Goal: Information Seeking & Learning: Learn about a topic

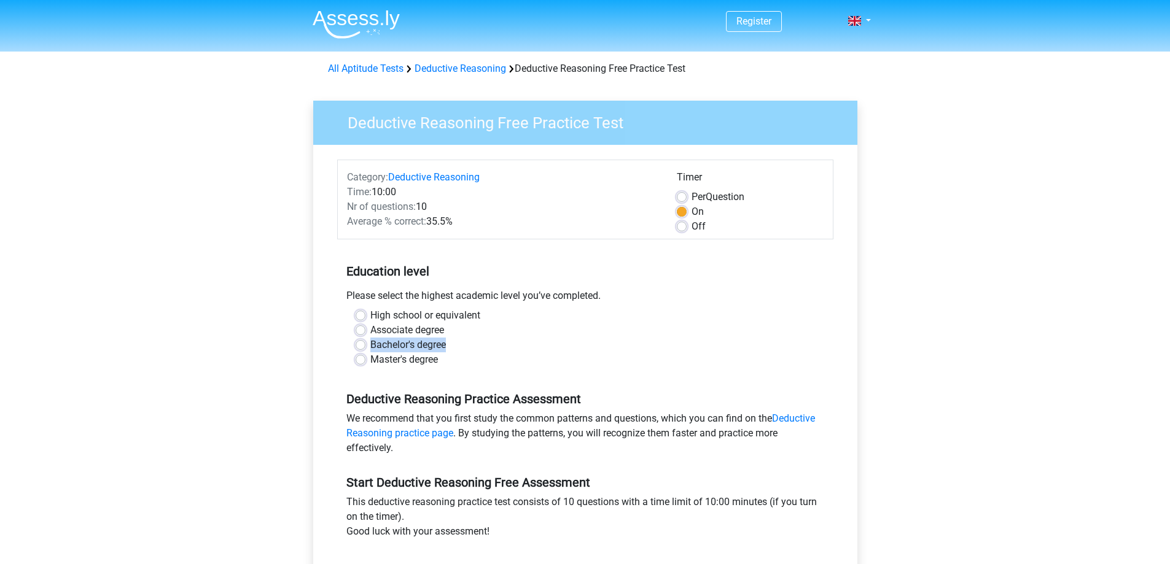
click at [362, 344] on div "Bachelor's degree" at bounding box center [585, 345] width 459 height 15
click at [370, 344] on label "Bachelor's degree" at bounding box center [408, 345] width 76 height 15
click at [362, 344] on input "Bachelor's degree" at bounding box center [361, 344] width 10 height 12
radio input "true"
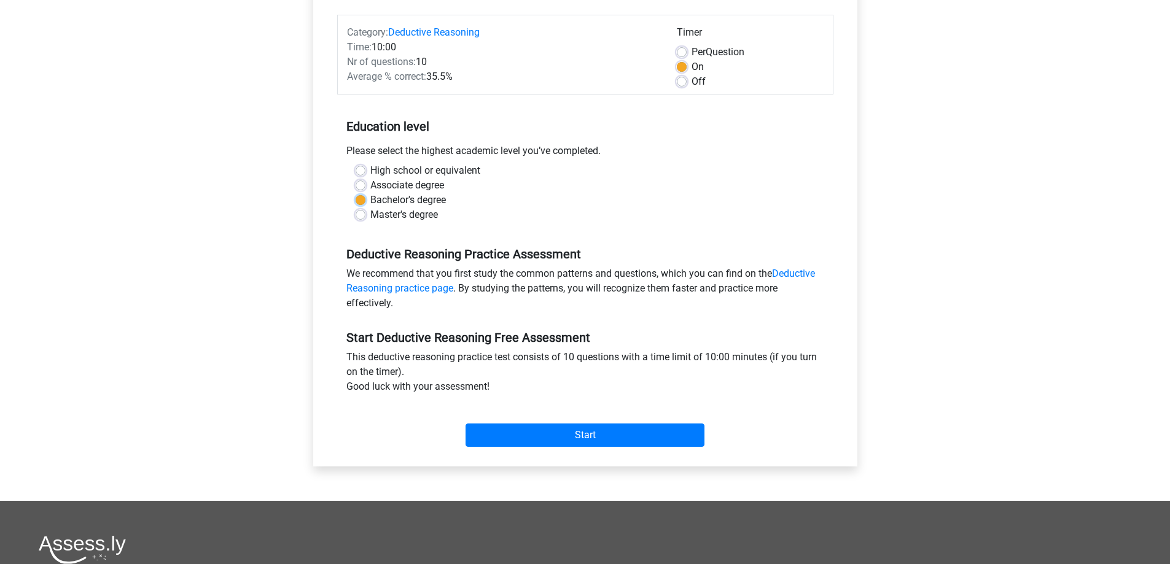
scroll to position [143, 0]
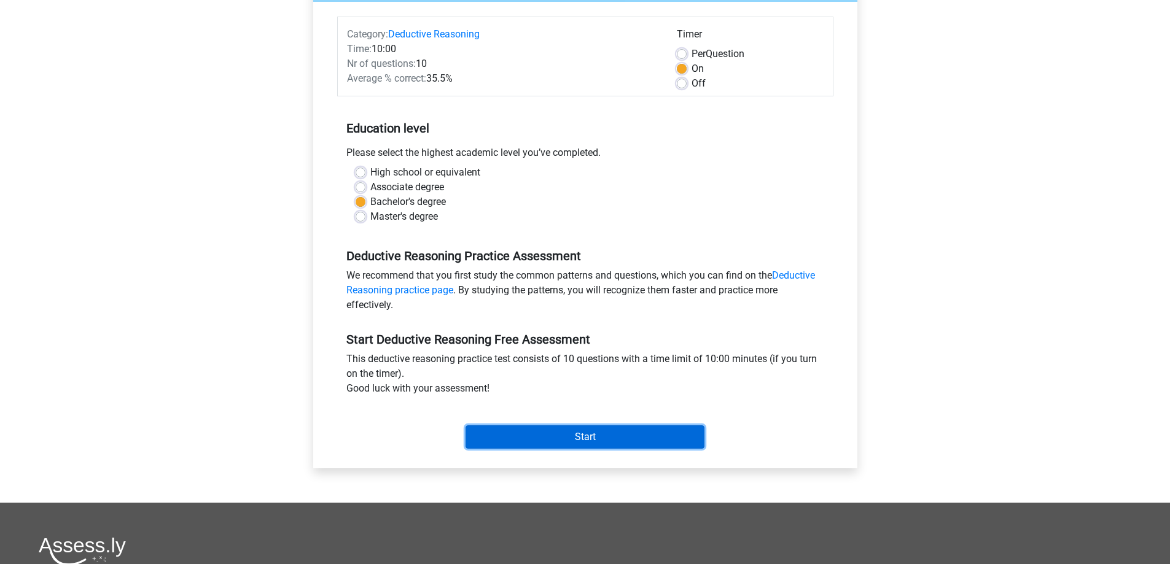
click at [616, 441] on input "Start" at bounding box center [584, 437] width 239 height 23
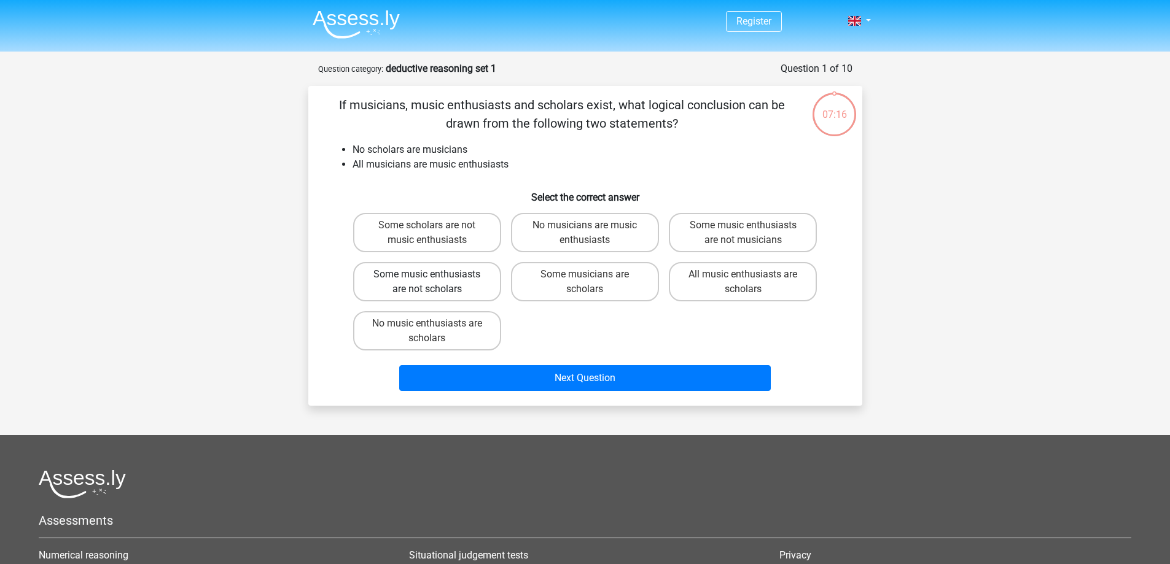
click at [437, 277] on label "Some music enthusiasts are not scholars" at bounding box center [427, 281] width 148 height 39
click at [435, 277] on input "Some music enthusiasts are not scholars" at bounding box center [431, 278] width 8 height 8
radio input "true"
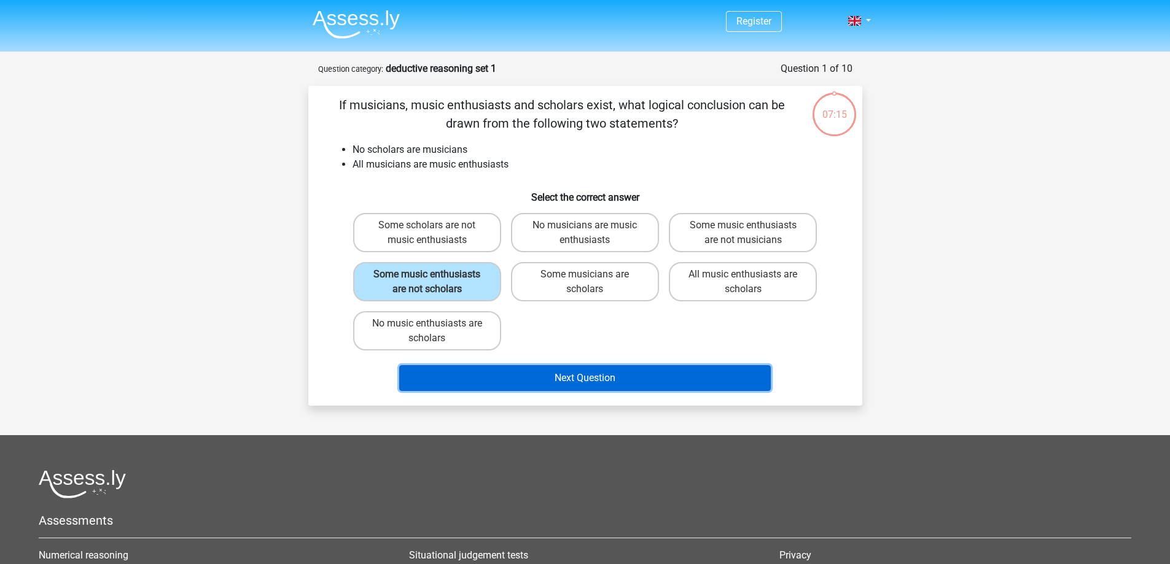
click at [562, 376] on button "Next Question" at bounding box center [584, 378] width 371 height 26
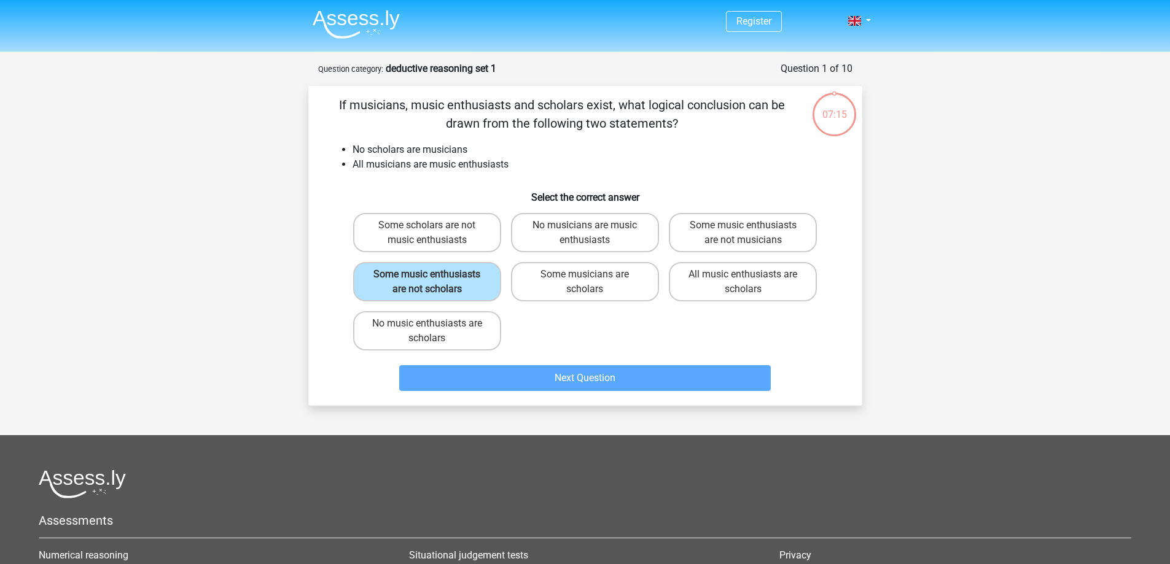
scroll to position [61, 0]
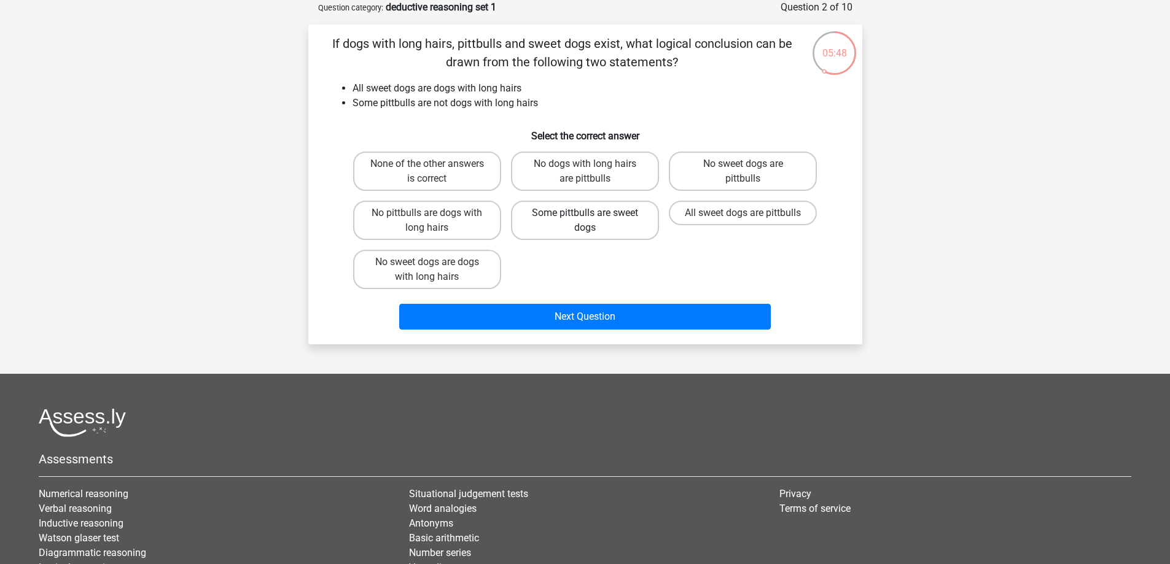
click at [616, 220] on label "Some pittbulls are sweet dogs" at bounding box center [585, 220] width 148 height 39
click at [593, 220] on input "Some pittbulls are sweet dogs" at bounding box center [589, 217] width 8 height 8
radio input "true"
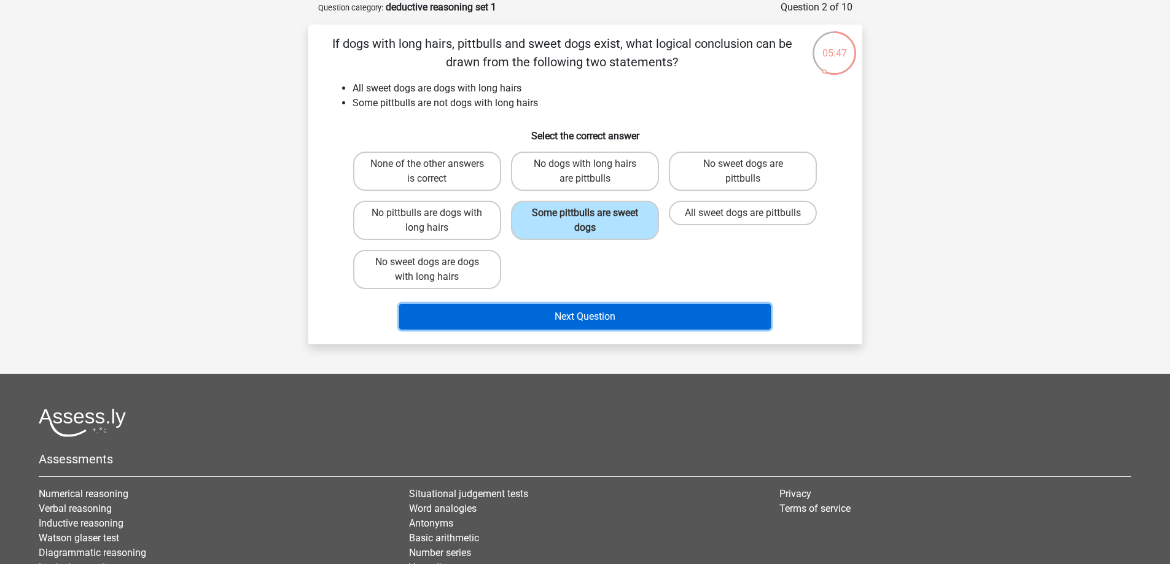
click at [594, 325] on button "Next Question" at bounding box center [584, 317] width 371 height 26
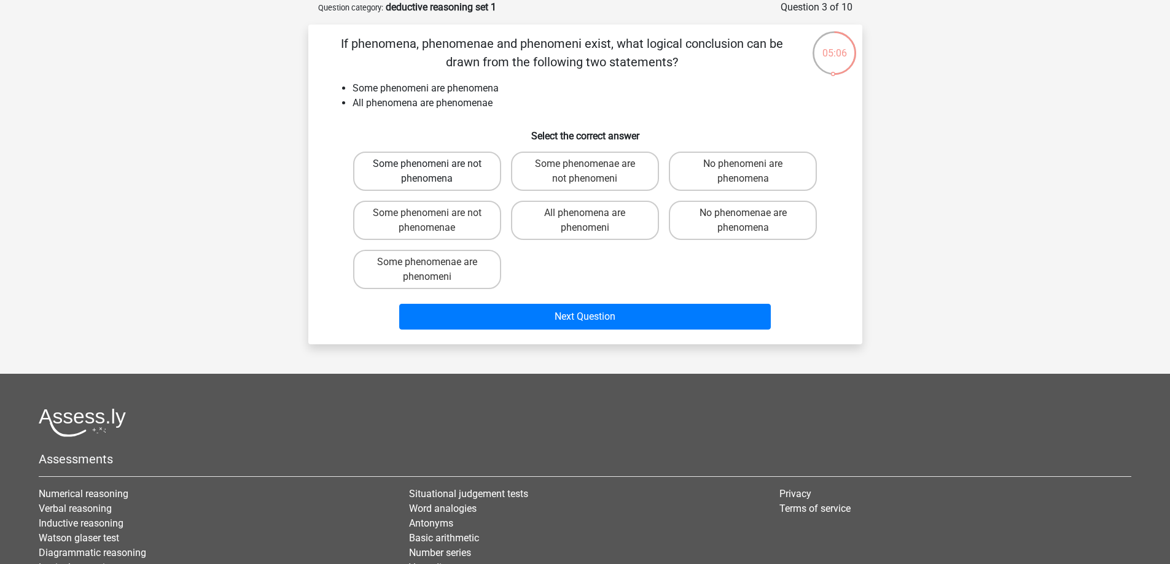
click at [476, 178] on label "Some phenomeni are not phenomena" at bounding box center [427, 171] width 148 height 39
click at [435, 172] on input "Some phenomeni are not phenomena" at bounding box center [431, 168] width 8 height 8
radio input "true"
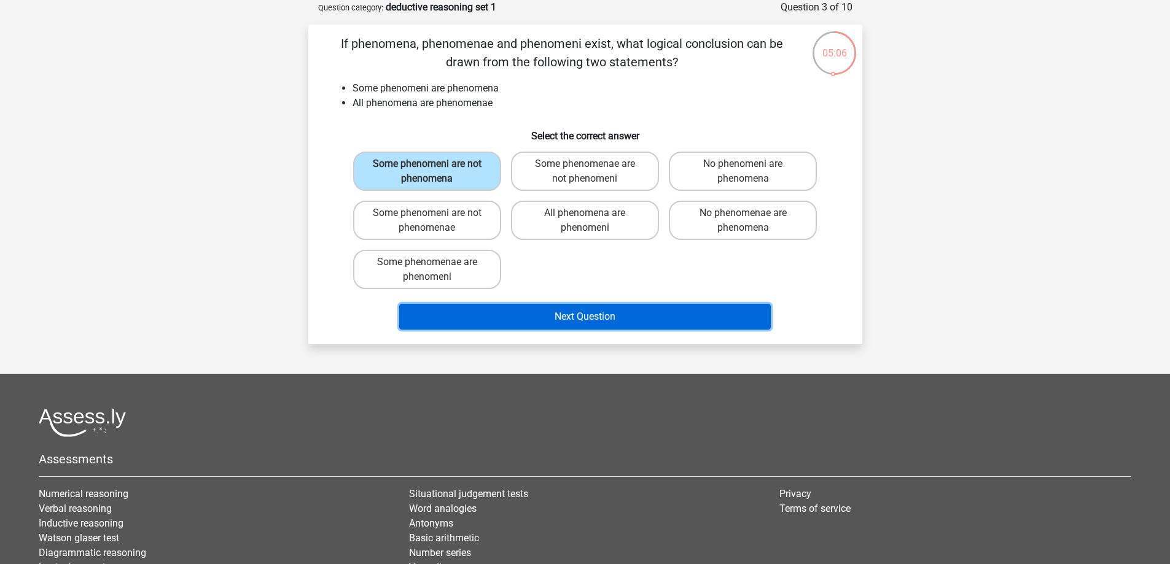
click at [624, 325] on button "Next Question" at bounding box center [584, 317] width 371 height 26
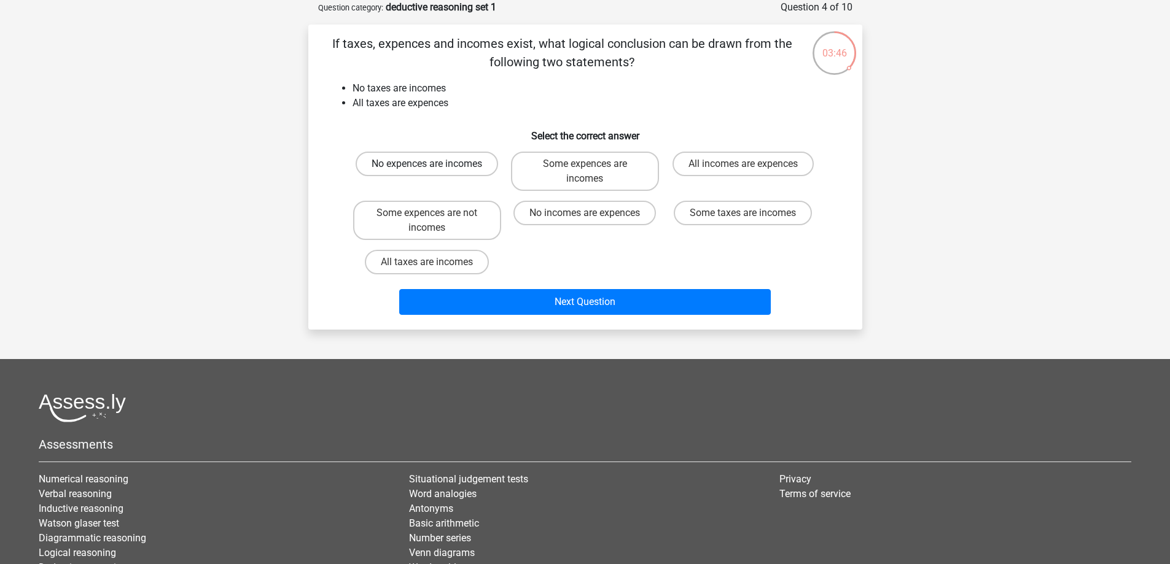
click at [478, 168] on label "No expences are incomes" at bounding box center [427, 164] width 142 height 25
click at [435, 168] on input "No expences are incomes" at bounding box center [431, 168] width 8 height 8
radio input "true"
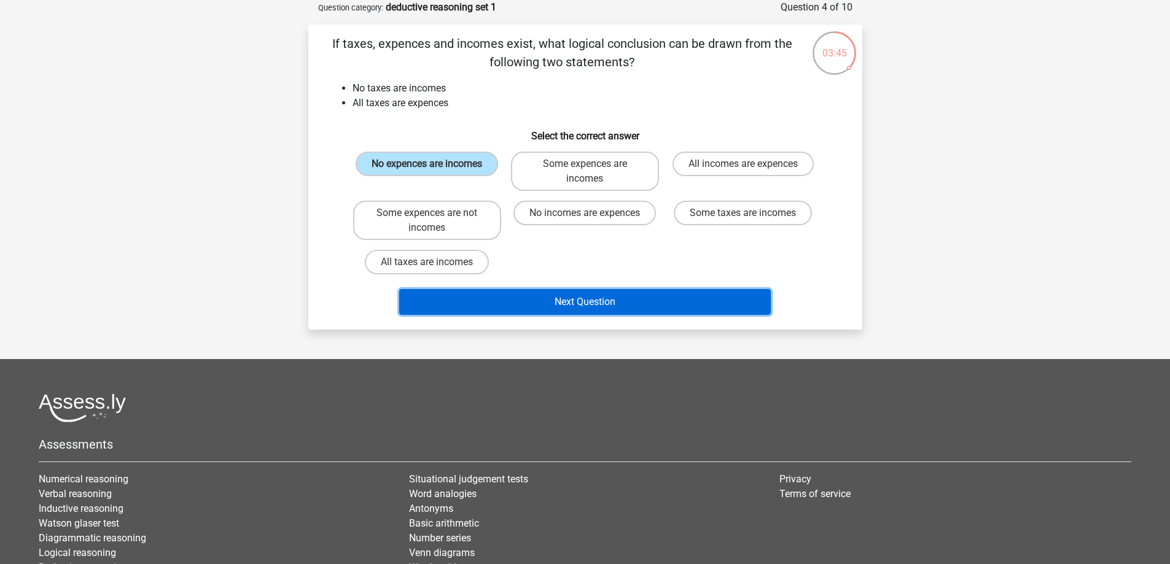
click at [634, 301] on button "Next Question" at bounding box center [584, 302] width 371 height 26
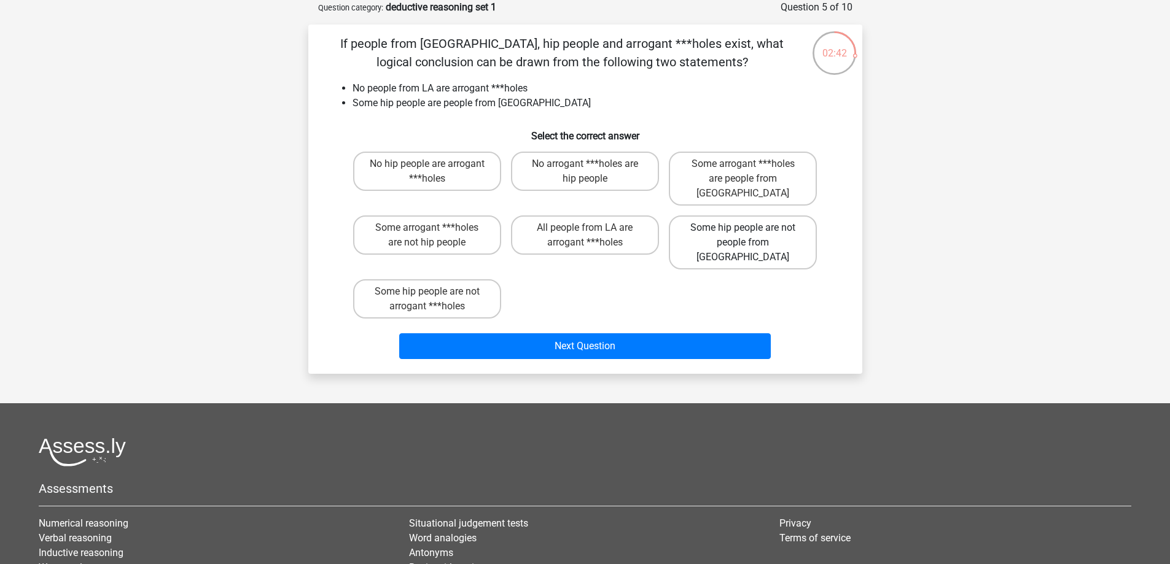
click at [733, 219] on label "Some hip people are not people from LA" at bounding box center [743, 243] width 148 height 54
click at [743, 228] on input "Some hip people are not people from LA" at bounding box center [747, 232] width 8 height 8
radio input "true"
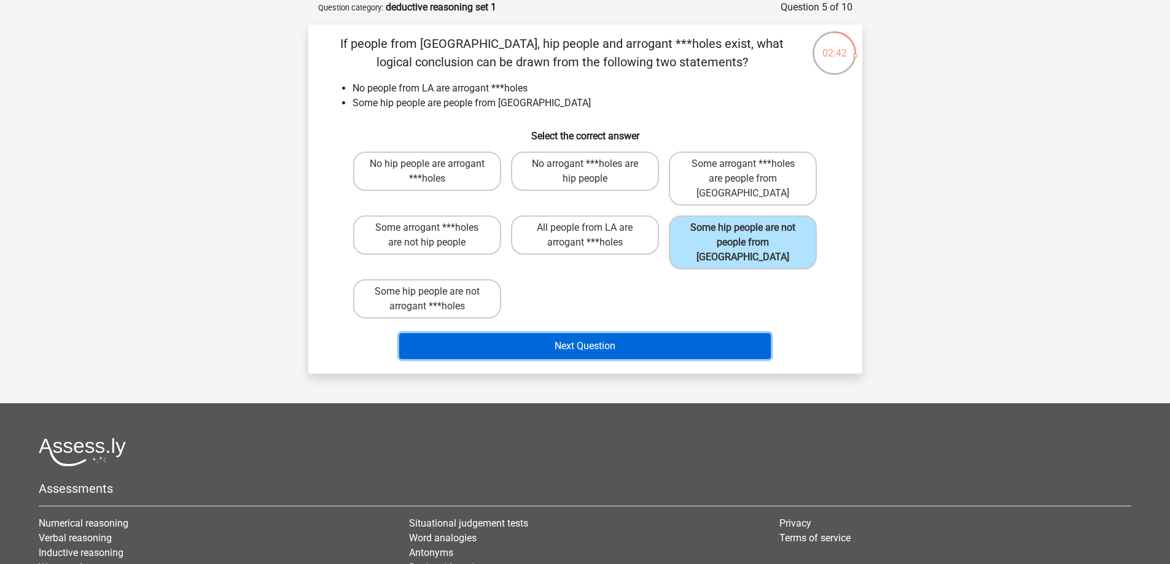
click at [600, 333] on button "Next Question" at bounding box center [584, 346] width 371 height 26
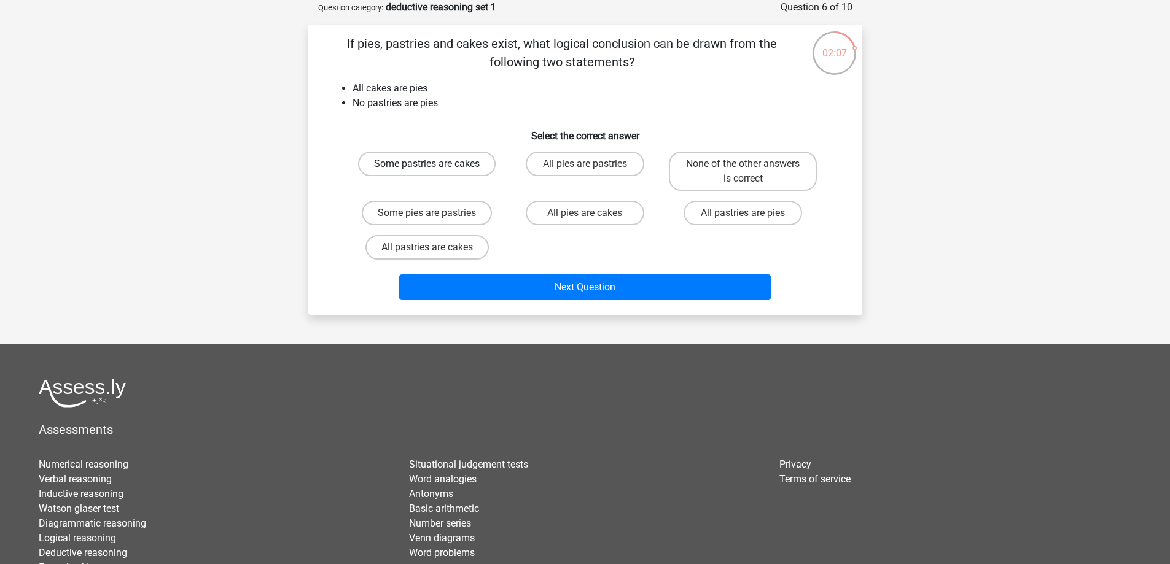
drag, startPoint x: 474, startPoint y: 168, endPoint x: 484, endPoint y: 173, distance: 11.0
click at [474, 168] on label "Some pastries are cakes" at bounding box center [427, 164] width 138 height 25
click at [435, 168] on input "Some pastries are cakes" at bounding box center [431, 168] width 8 height 8
radio input "true"
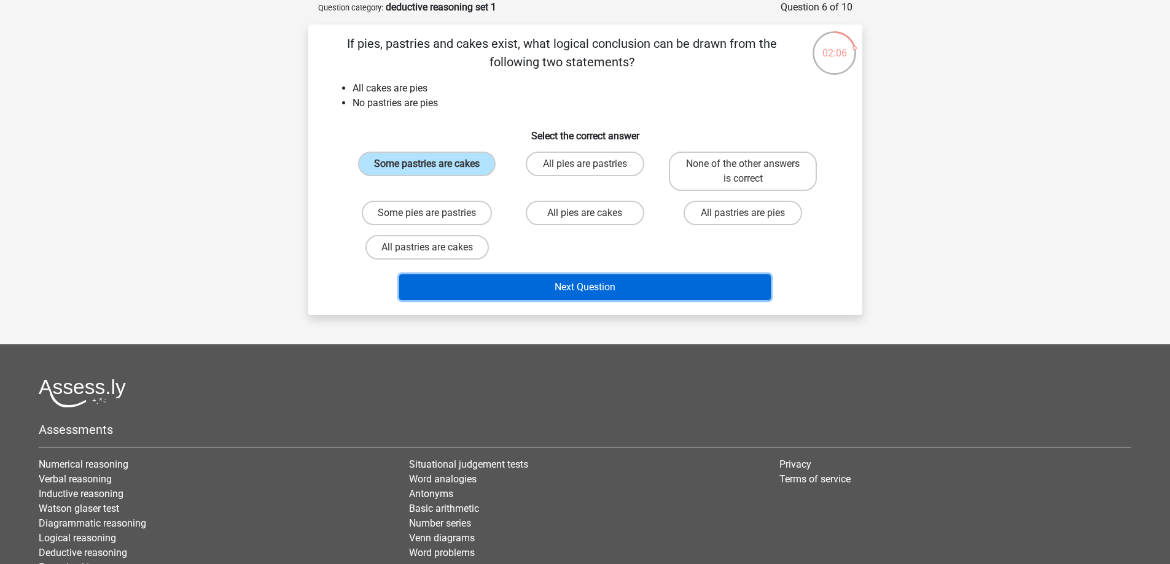
click at [588, 287] on button "Next Question" at bounding box center [584, 287] width 371 height 26
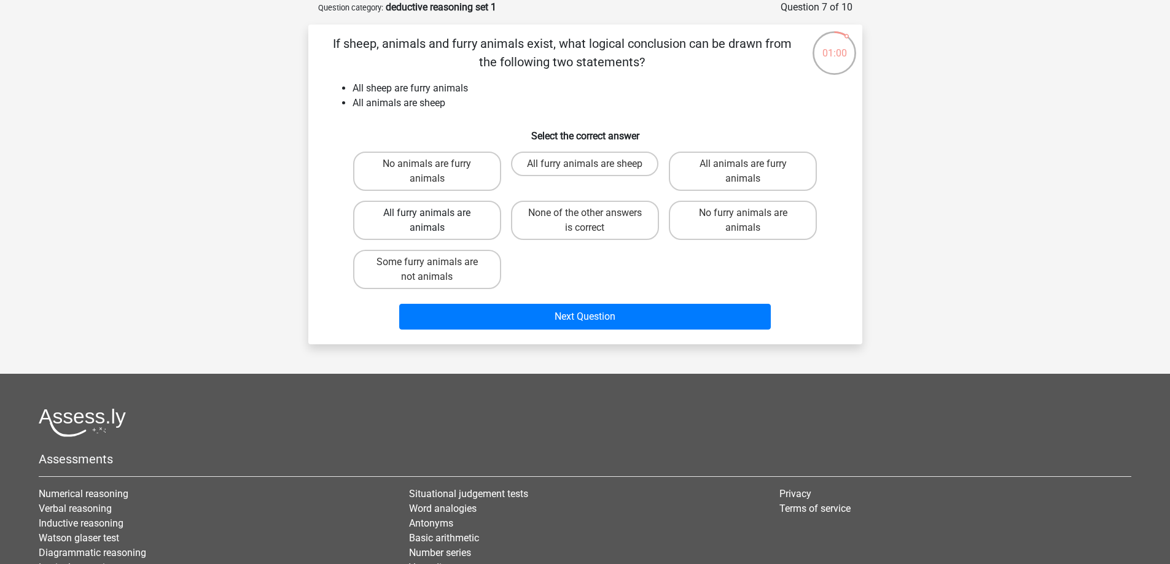
click at [426, 230] on label "All furry animals are animals" at bounding box center [427, 220] width 148 height 39
click at [427, 221] on input "All furry animals are animals" at bounding box center [431, 217] width 8 height 8
radio input "true"
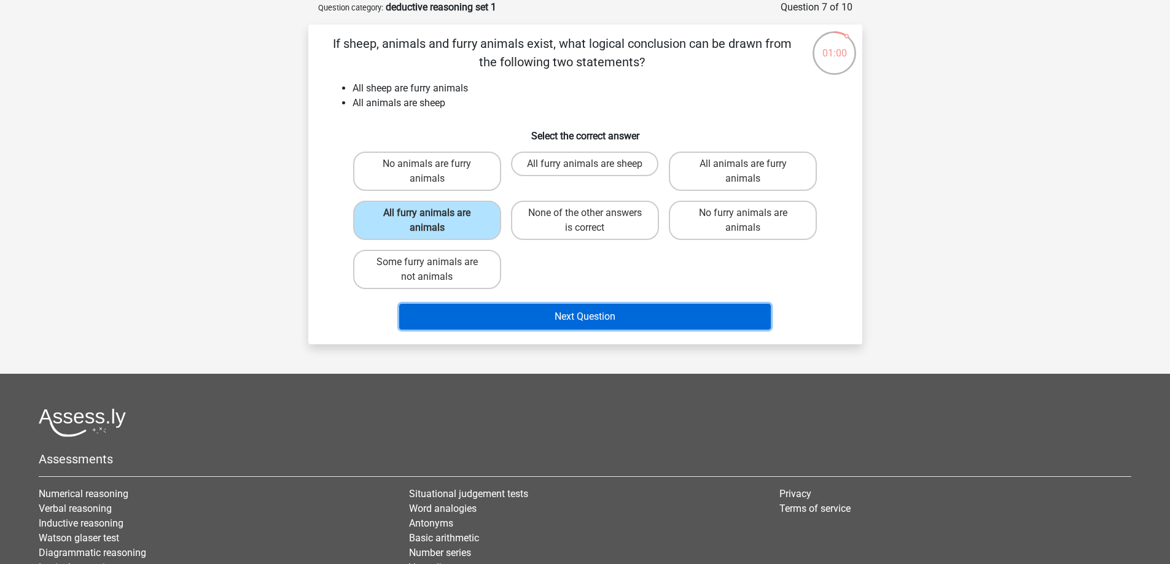
click at [558, 317] on button "Next Question" at bounding box center [584, 317] width 371 height 26
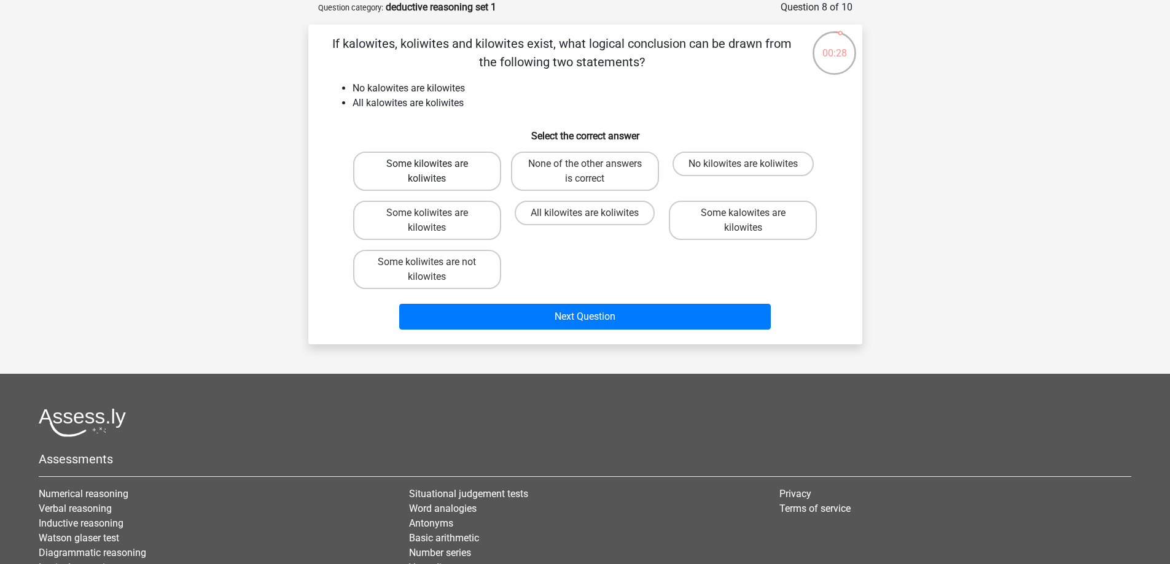
click at [437, 181] on label "Some kilowites are koliwites" at bounding box center [427, 171] width 148 height 39
click at [435, 172] on input "Some kilowites are koliwites" at bounding box center [431, 168] width 8 height 8
radio input "true"
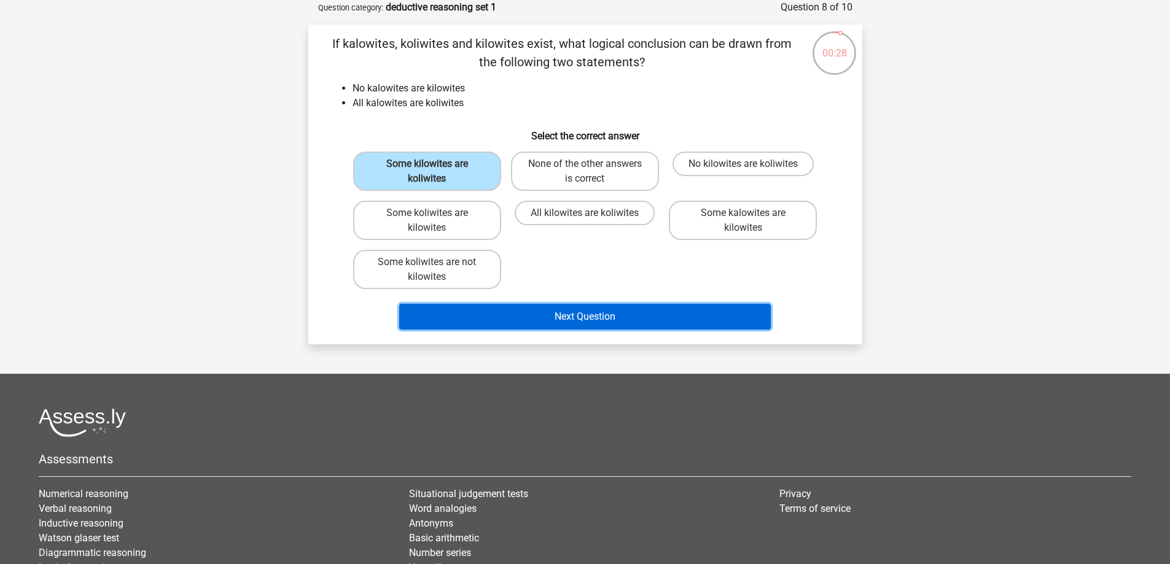
click at [635, 317] on button "Next Question" at bounding box center [584, 317] width 371 height 26
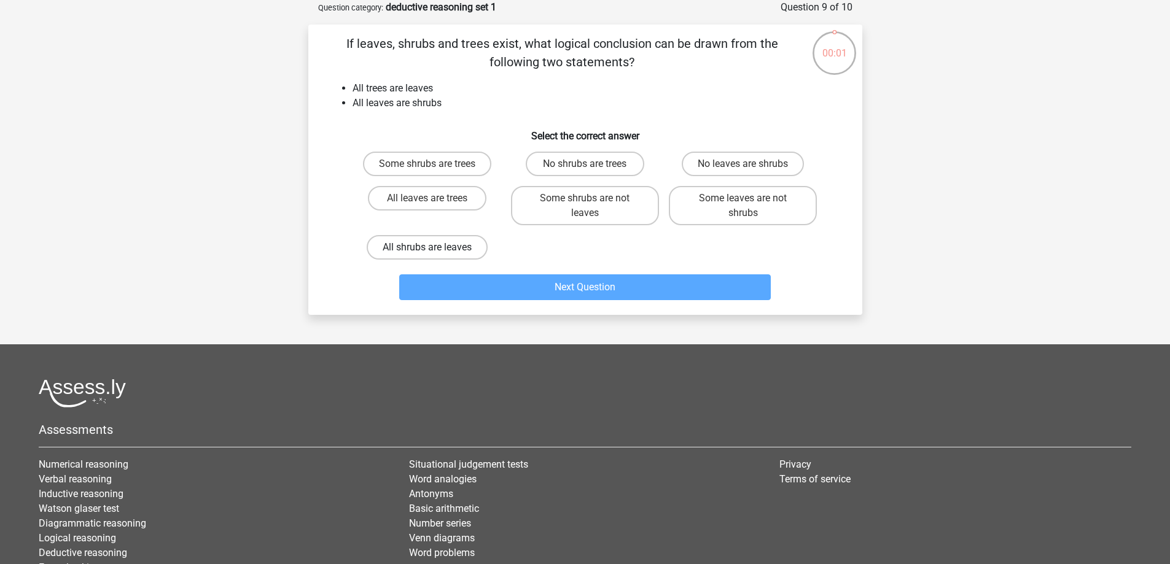
click at [459, 245] on label "All shrubs are leaves" at bounding box center [427, 247] width 121 height 25
click at [435, 247] on input "All shrubs are leaves" at bounding box center [431, 251] width 8 height 8
radio input "true"
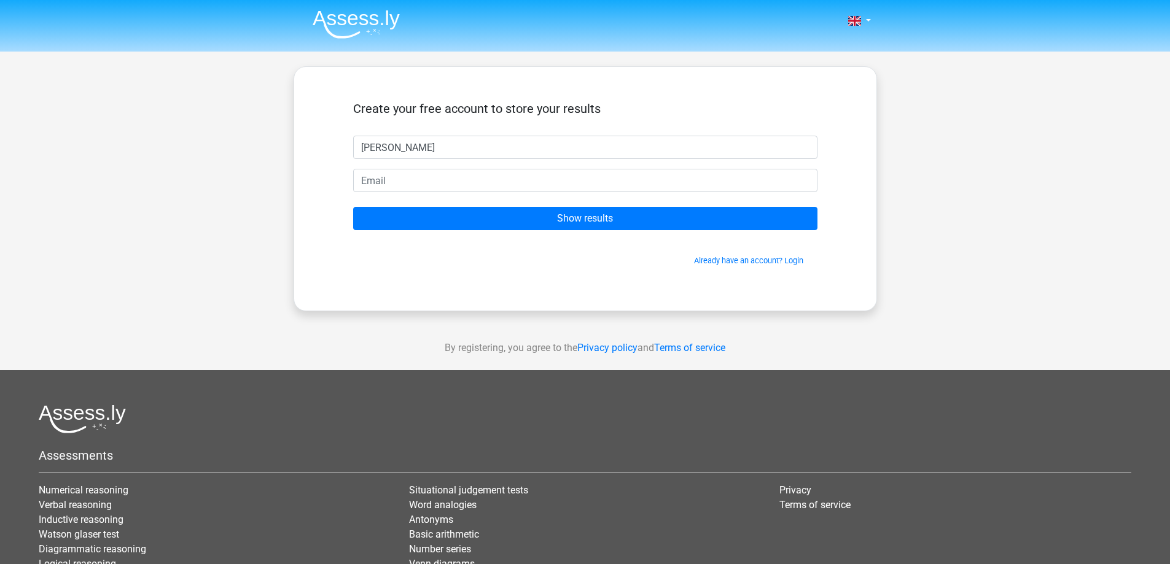
type input "[PERSON_NAME]"
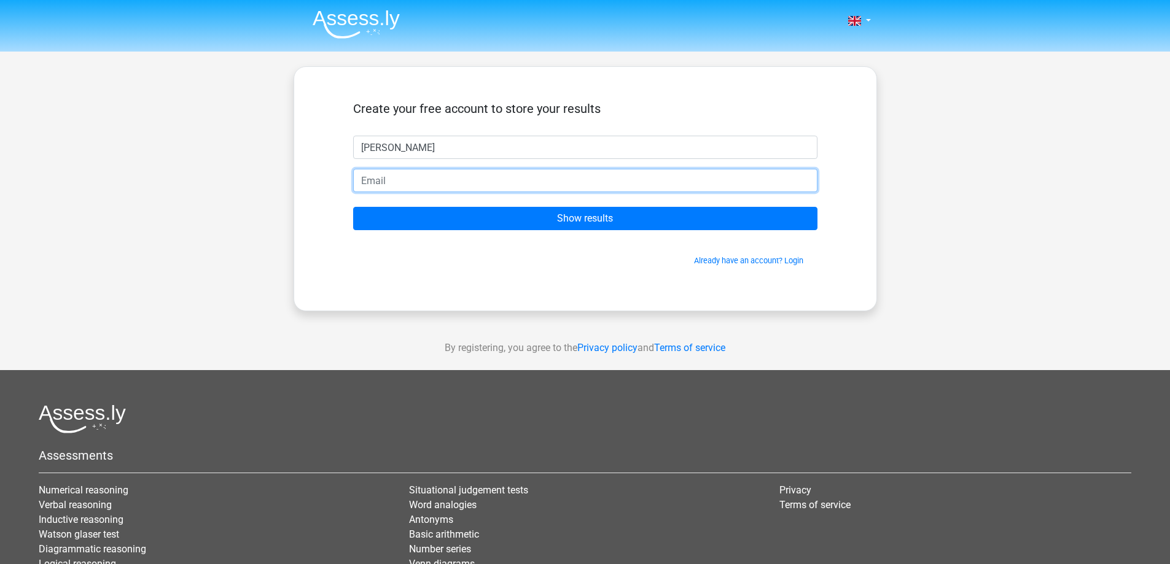
click at [405, 183] on input "email" at bounding box center [585, 180] width 464 height 23
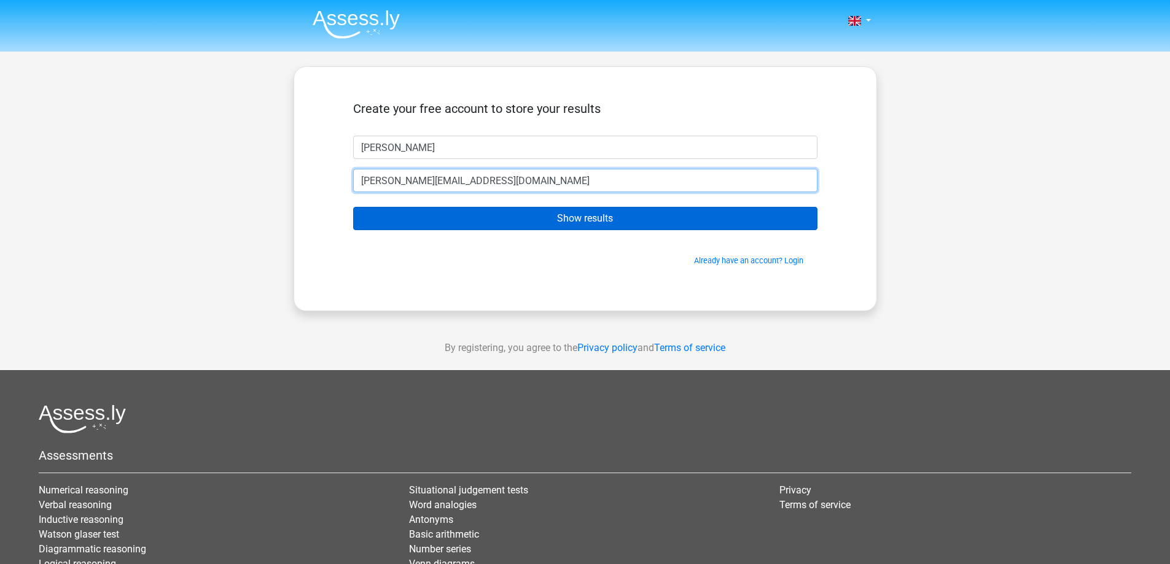
type input "[PERSON_NAME][EMAIL_ADDRESS][DOMAIN_NAME]"
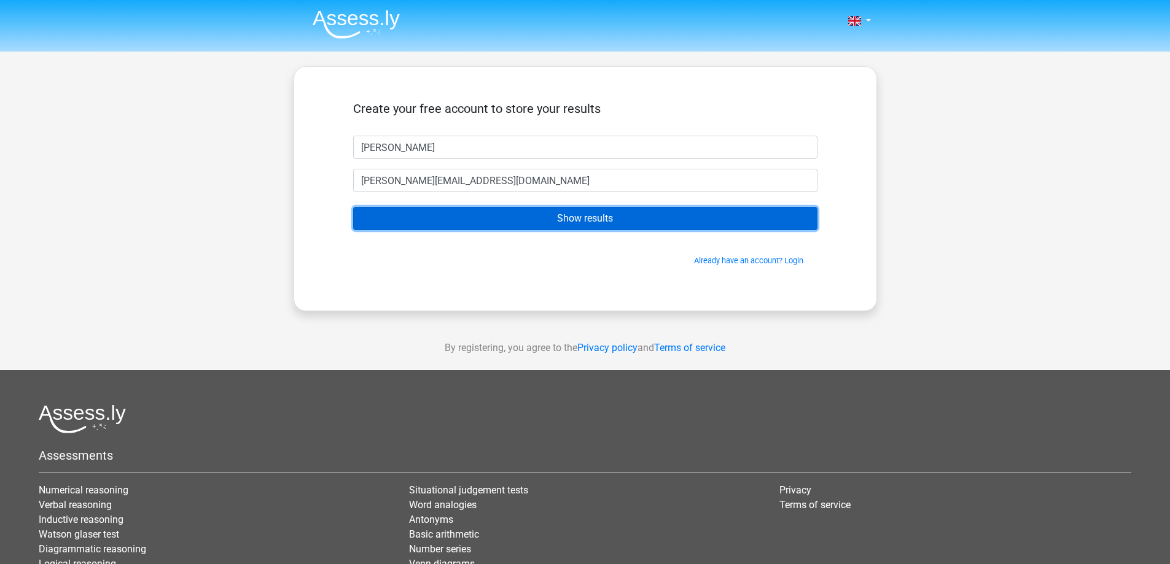
click at [646, 225] on input "Show results" at bounding box center [585, 218] width 464 height 23
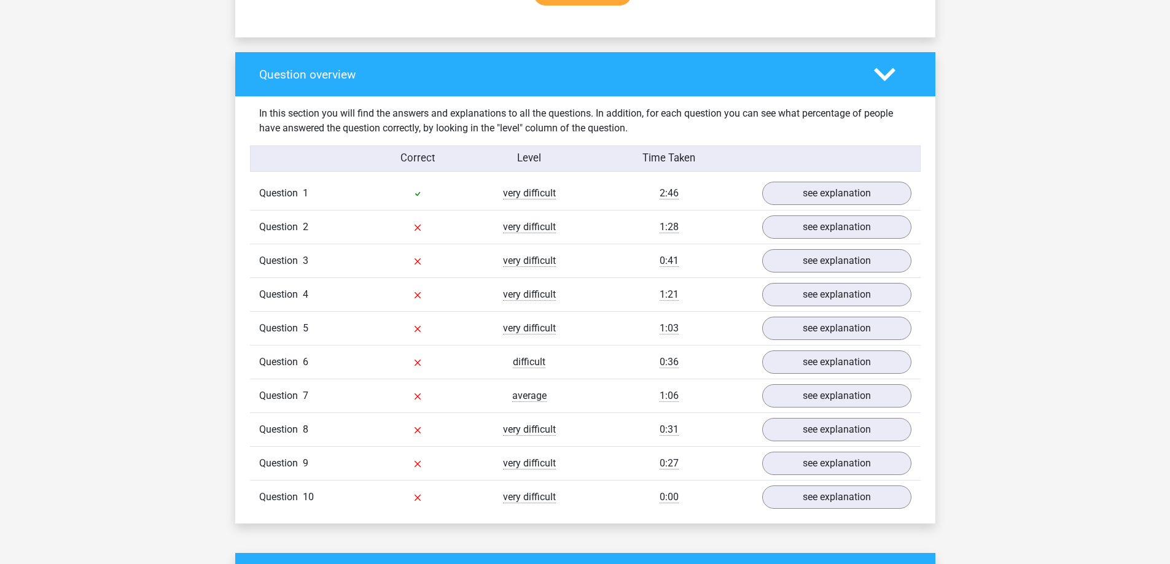
scroll to position [860, 0]
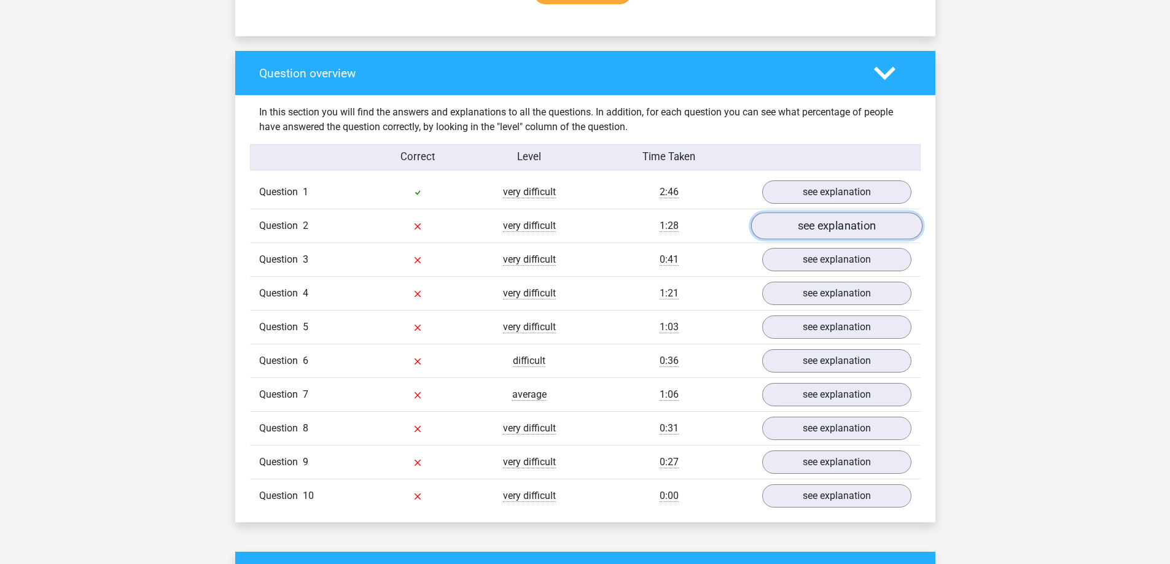
click at [832, 218] on link "see explanation" at bounding box center [835, 226] width 171 height 27
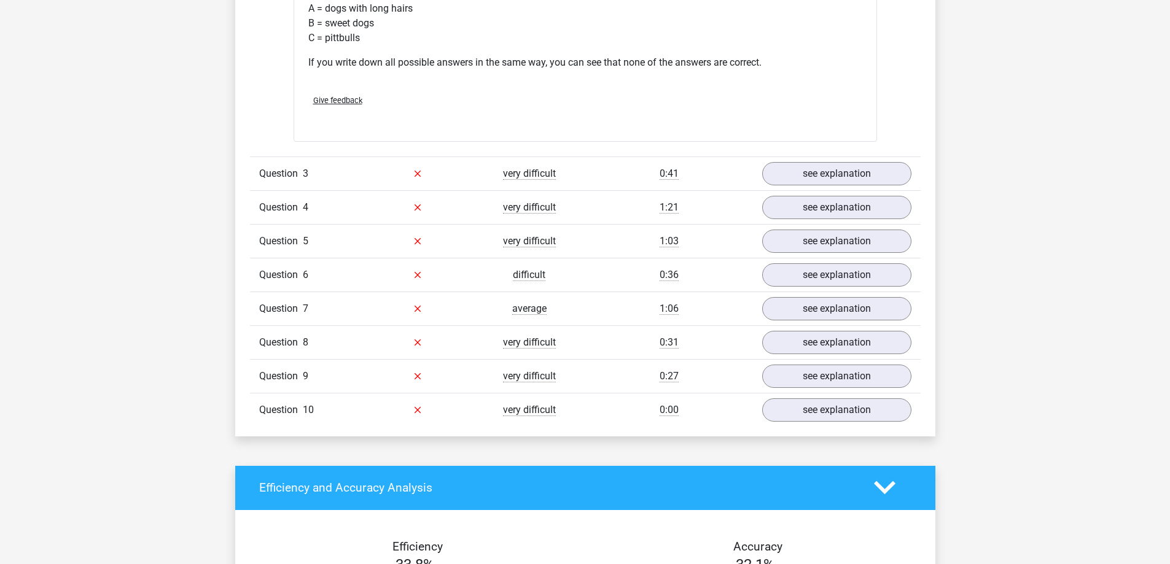
scroll to position [1433, 0]
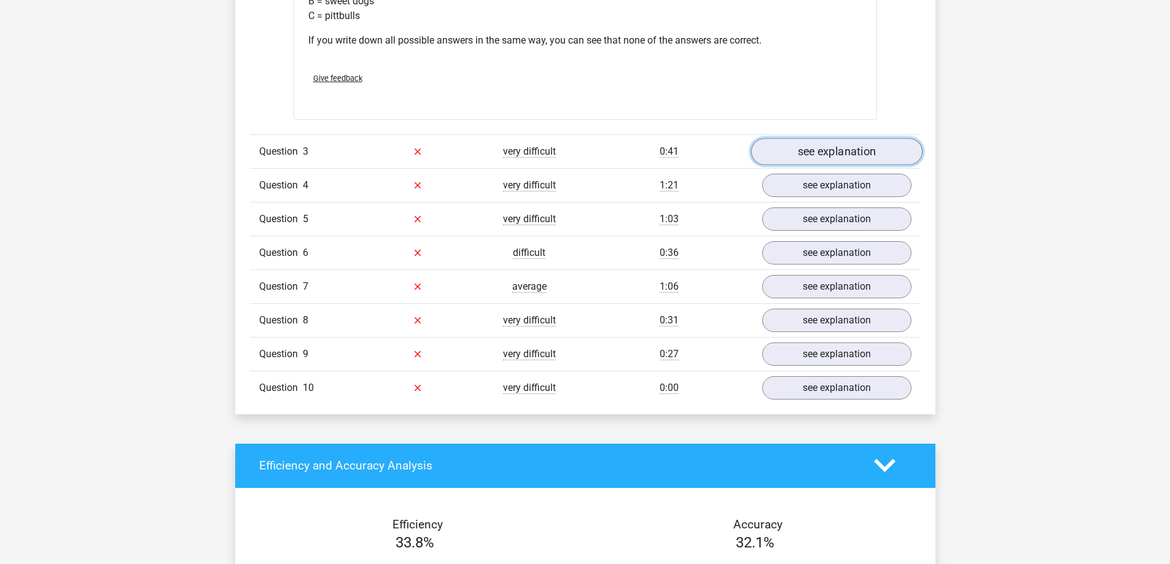
click at [814, 147] on link "see explanation" at bounding box center [835, 151] width 171 height 27
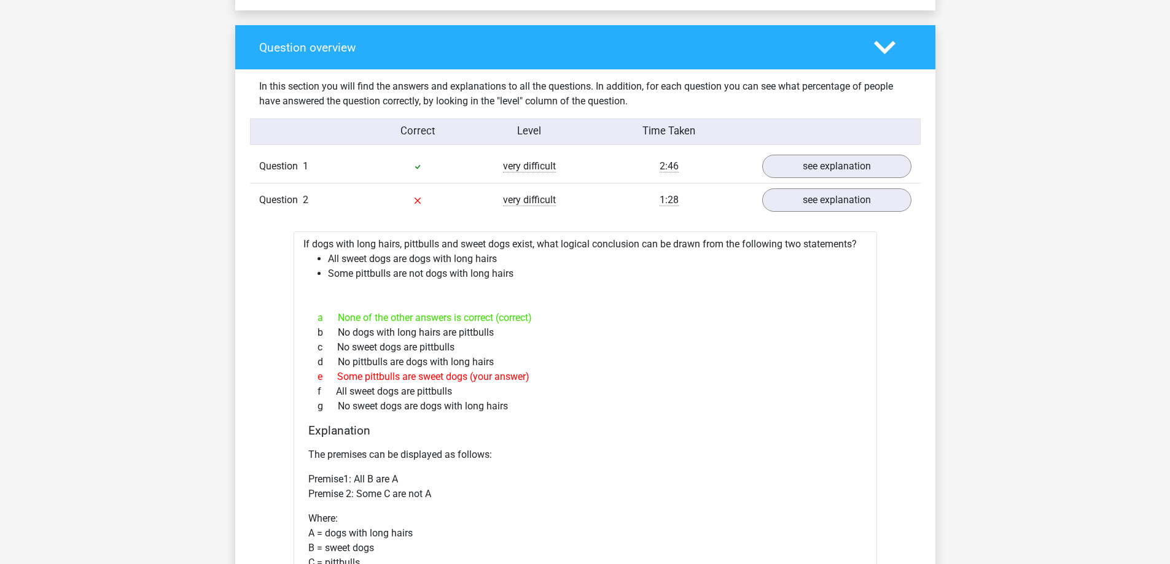
scroll to position [860, 0]
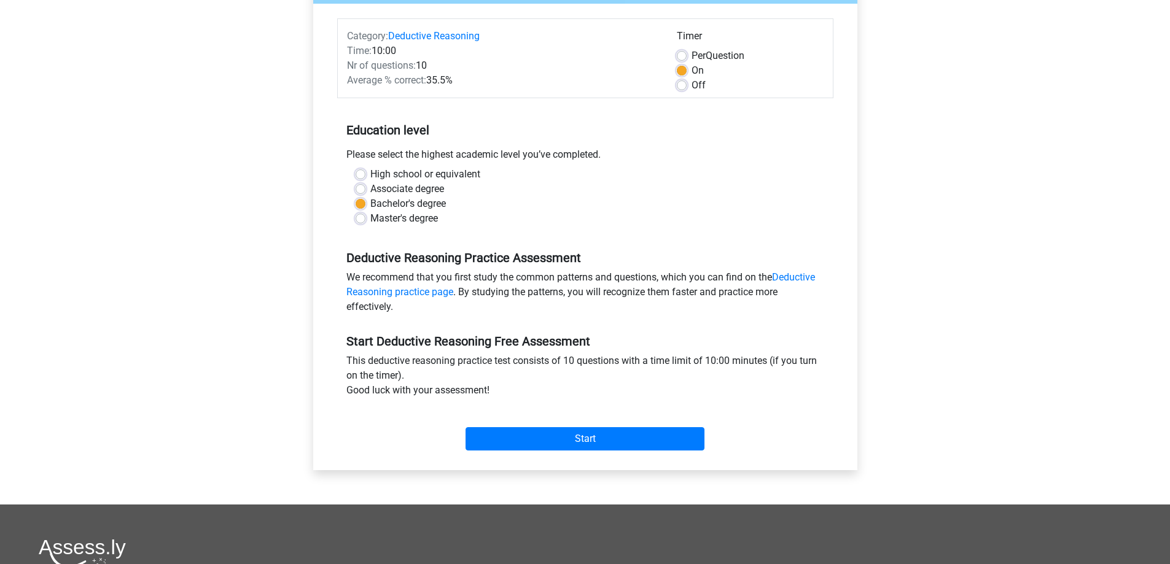
scroll to position [143, 0]
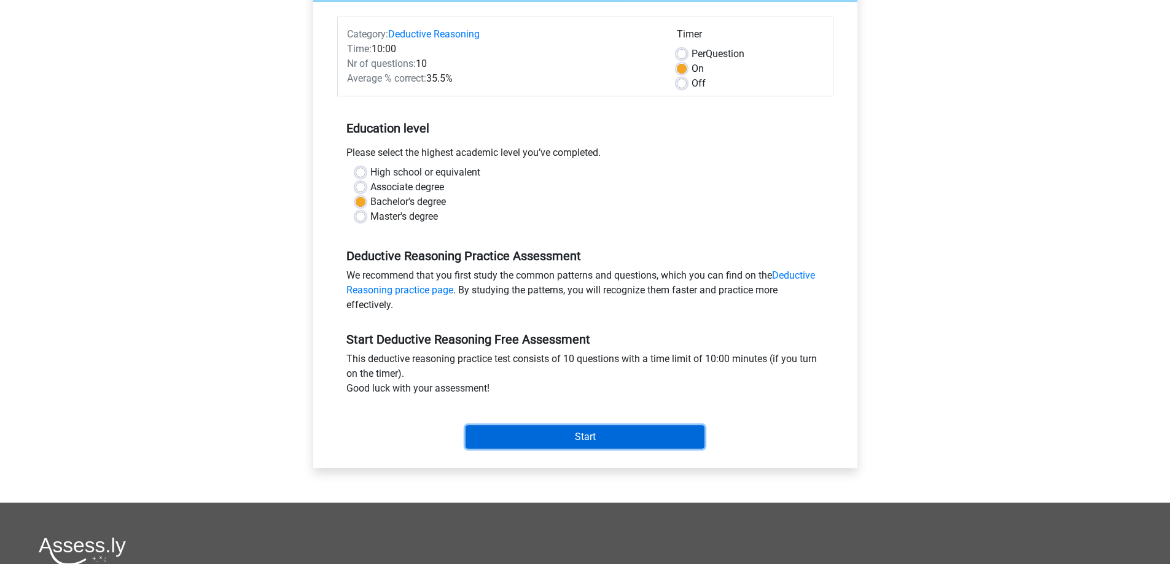
click at [615, 430] on input "Start" at bounding box center [584, 437] width 239 height 23
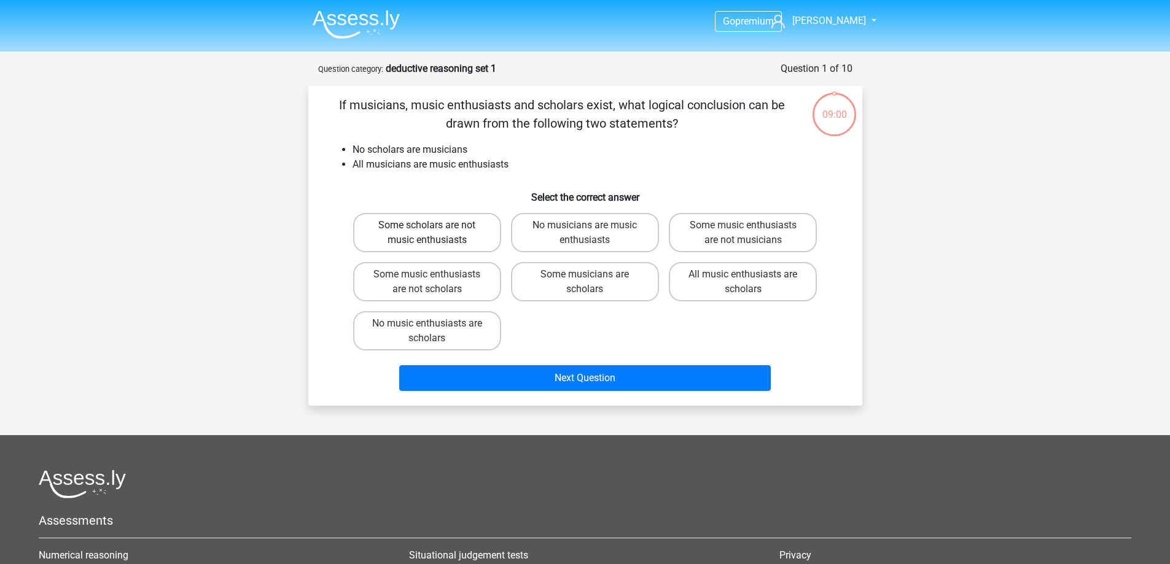
click at [439, 231] on label "Some scholars are not music enthusiasts" at bounding box center [427, 232] width 148 height 39
click at [435, 231] on input "Some scholars are not music enthusiasts" at bounding box center [431, 229] width 8 height 8
radio input "true"
click at [859, 20] on link "[PERSON_NAME]" at bounding box center [816, 21] width 101 height 15
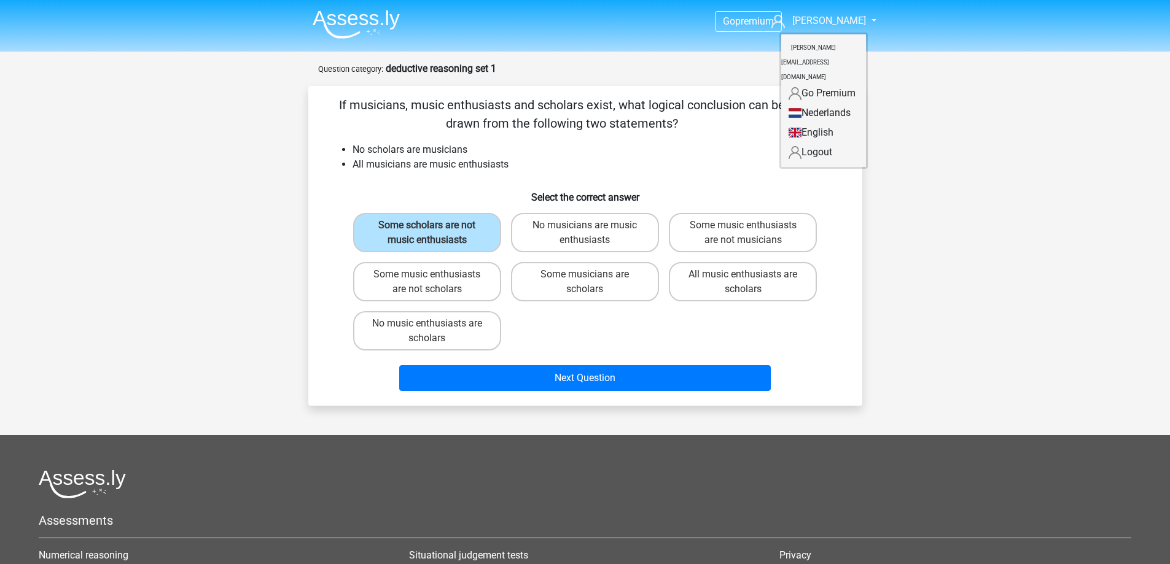
click at [812, 123] on link "English" at bounding box center [823, 133] width 85 height 20
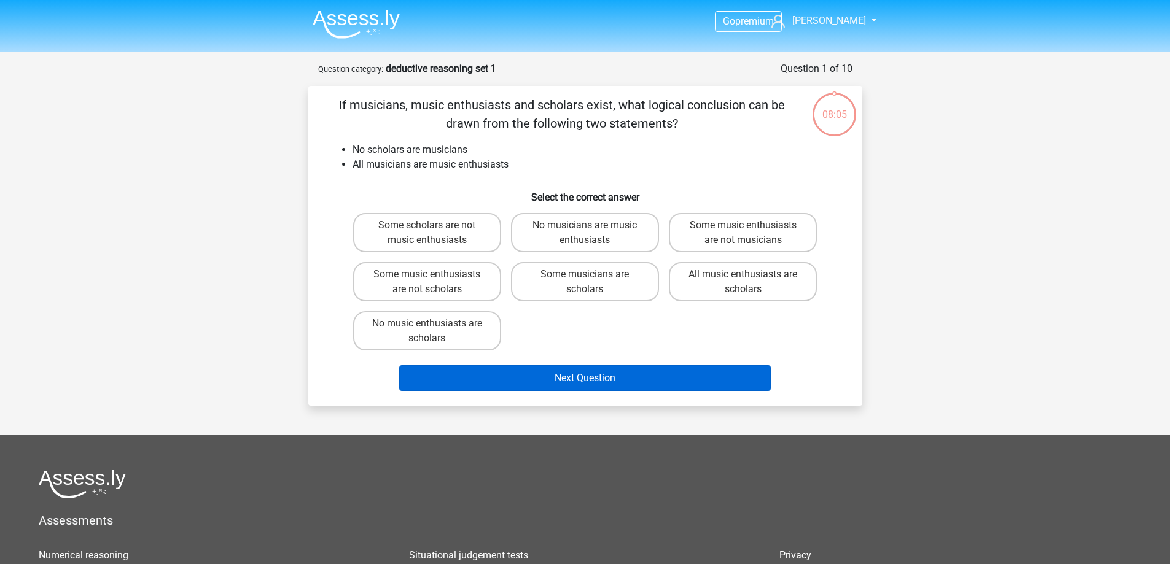
drag, startPoint x: 443, startPoint y: 337, endPoint x: 602, endPoint y: 384, distance: 165.9
click at [444, 337] on label "No music enthusiasts are scholars" at bounding box center [427, 330] width 148 height 39
click at [435, 332] on input "No music enthusiasts are scholars" at bounding box center [431, 328] width 8 height 8
radio input "true"
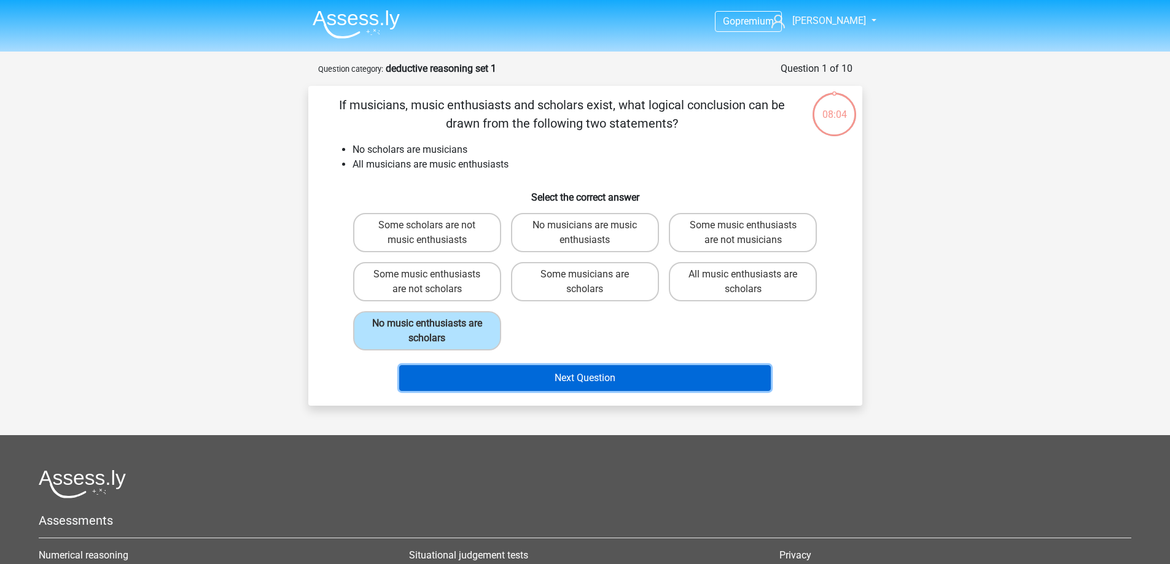
click at [631, 373] on button "Next Question" at bounding box center [584, 378] width 371 height 26
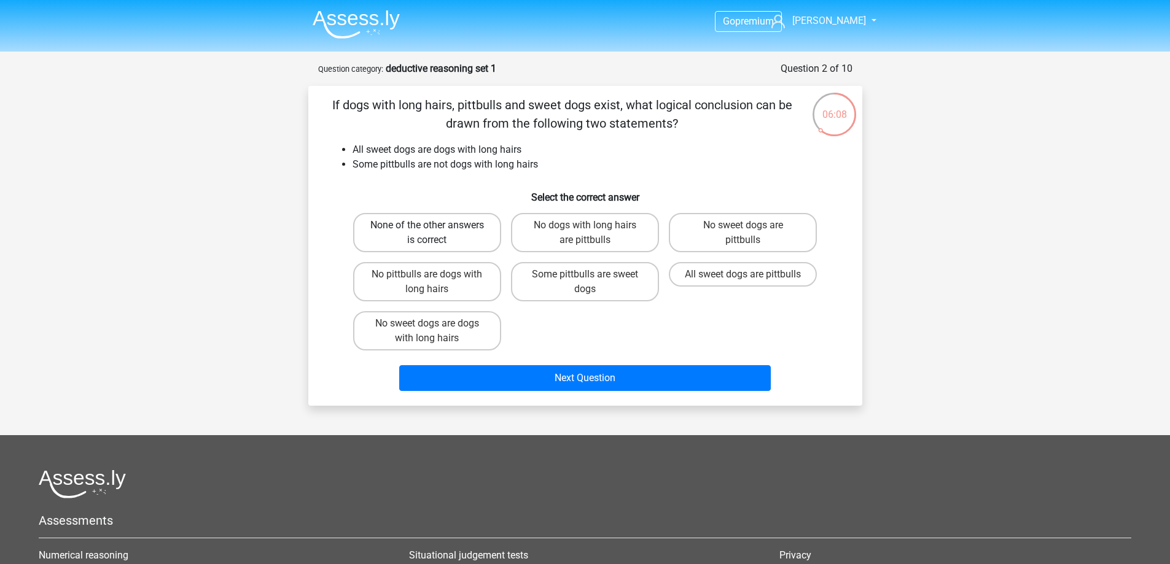
click at [436, 227] on label "None of the other answers is correct" at bounding box center [427, 232] width 148 height 39
click at [435, 227] on input "None of the other answers is correct" at bounding box center [431, 229] width 8 height 8
radio input "true"
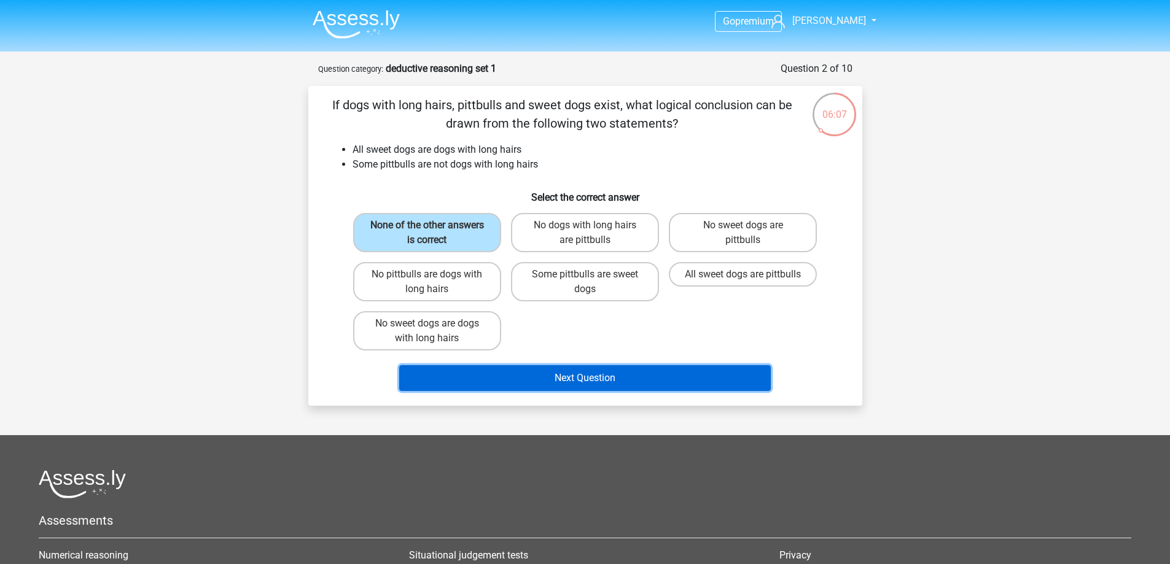
click at [566, 373] on button "Next Question" at bounding box center [584, 378] width 371 height 26
